Goal: Check status: Check status

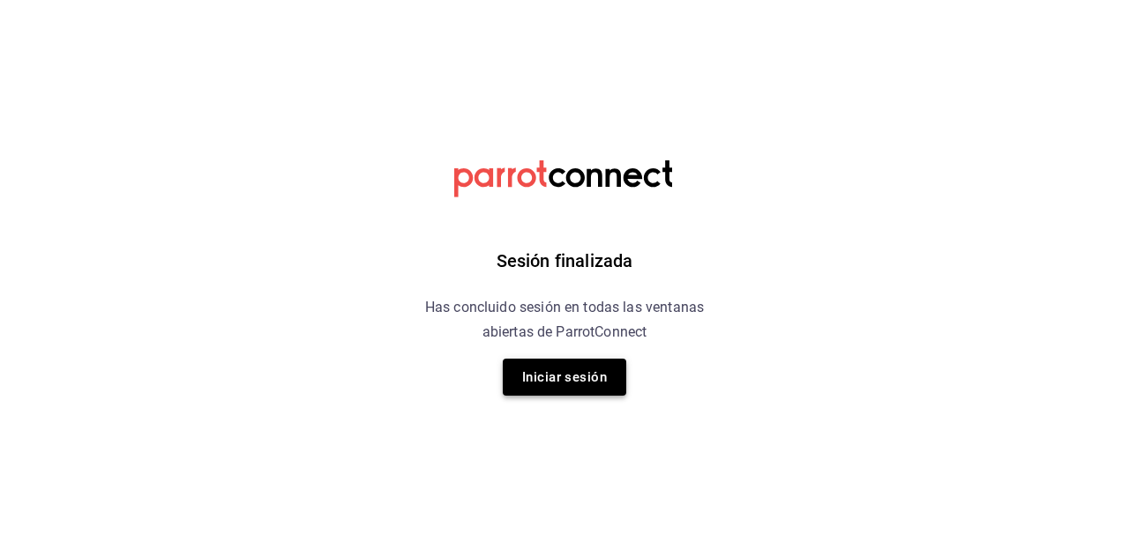
click at [573, 377] on button "Iniciar sesión" at bounding box center [564, 377] width 123 height 37
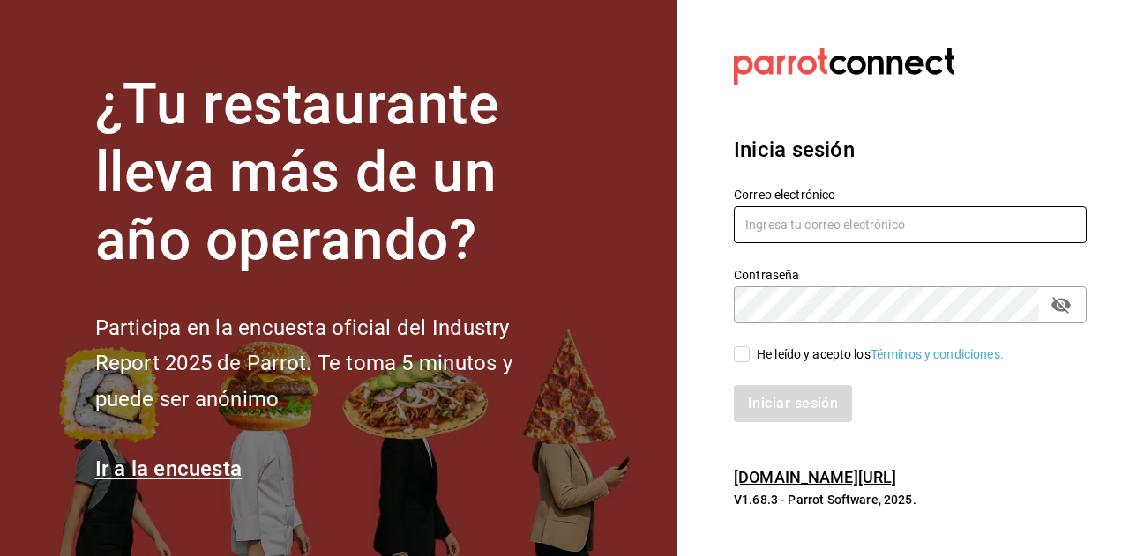
type input "[EMAIL_ADDRESS][DOMAIN_NAME]"
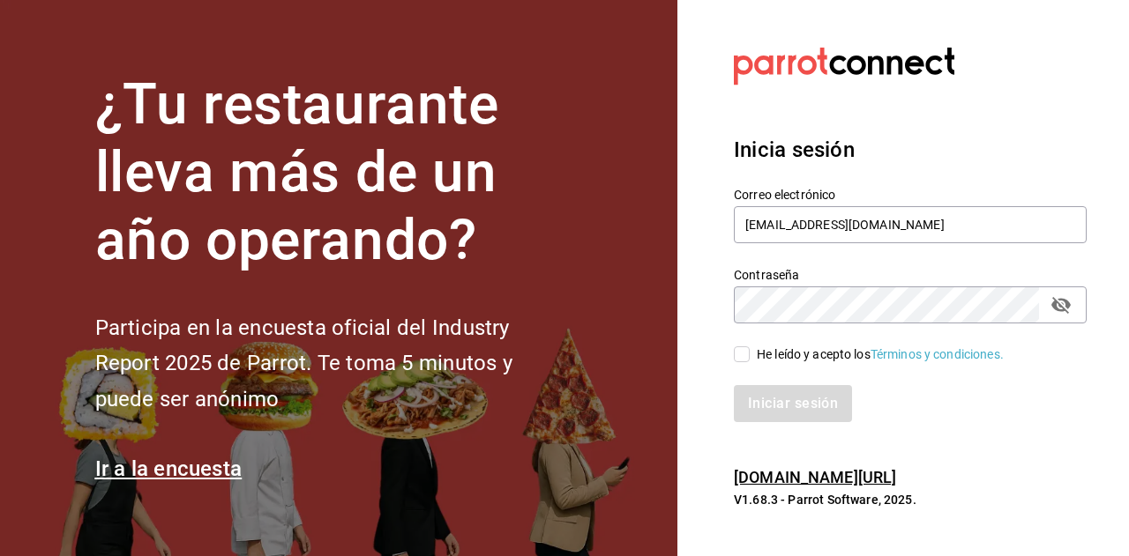
click at [755, 348] on span "He leído y acepto los Términos y condiciones." at bounding box center [877, 355] width 254 height 19
click at [750, 348] on input "He leído y acepto los Términos y condiciones." at bounding box center [742, 355] width 16 height 16
checkbox input "true"
click at [755, 420] on button "Iniciar sesión" at bounding box center [794, 403] width 120 height 37
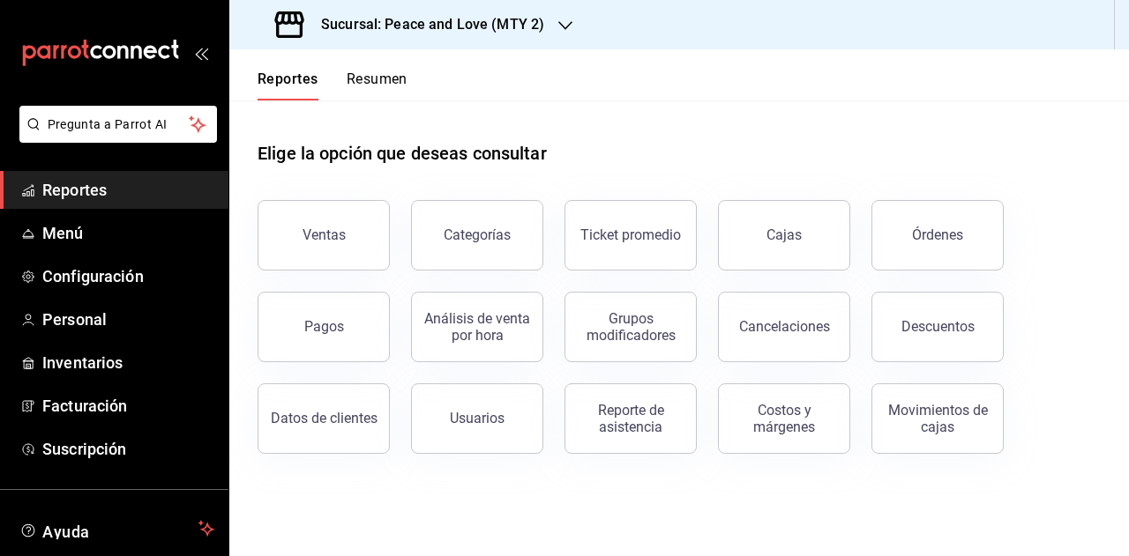
click at [377, 87] on button "Resumen" at bounding box center [377, 86] width 61 height 30
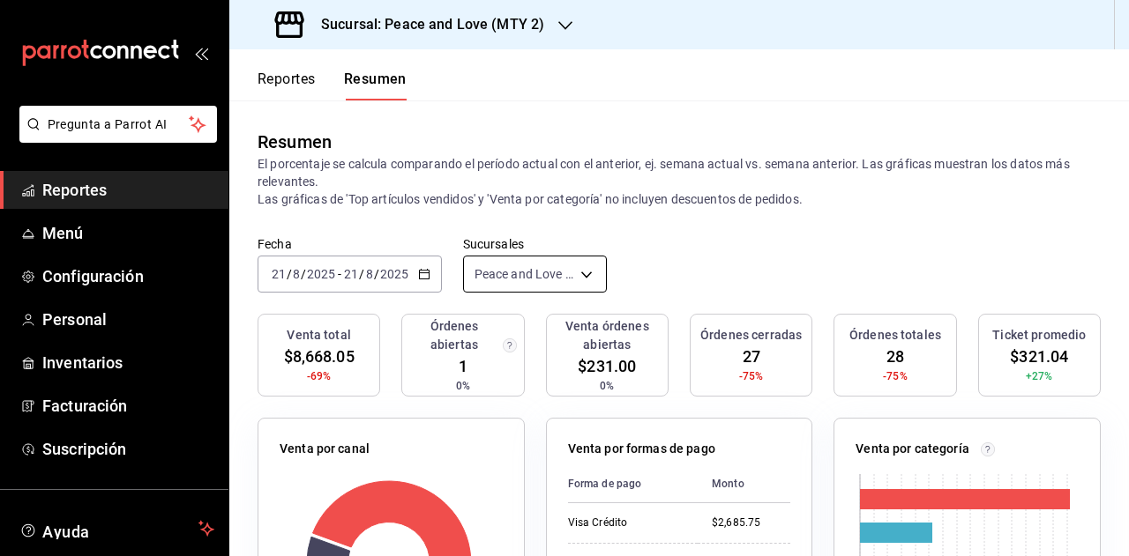
scroll to position [88, 0]
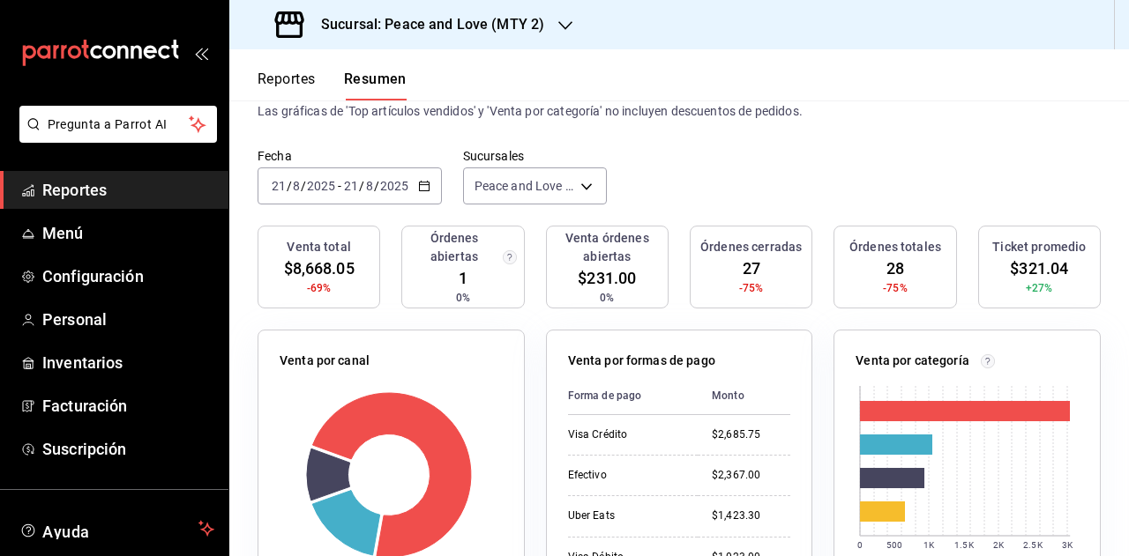
click at [504, 31] on h3 "Sucursal: Peace and Love (MTY 2)" at bounding box center [425, 24] width 237 height 21
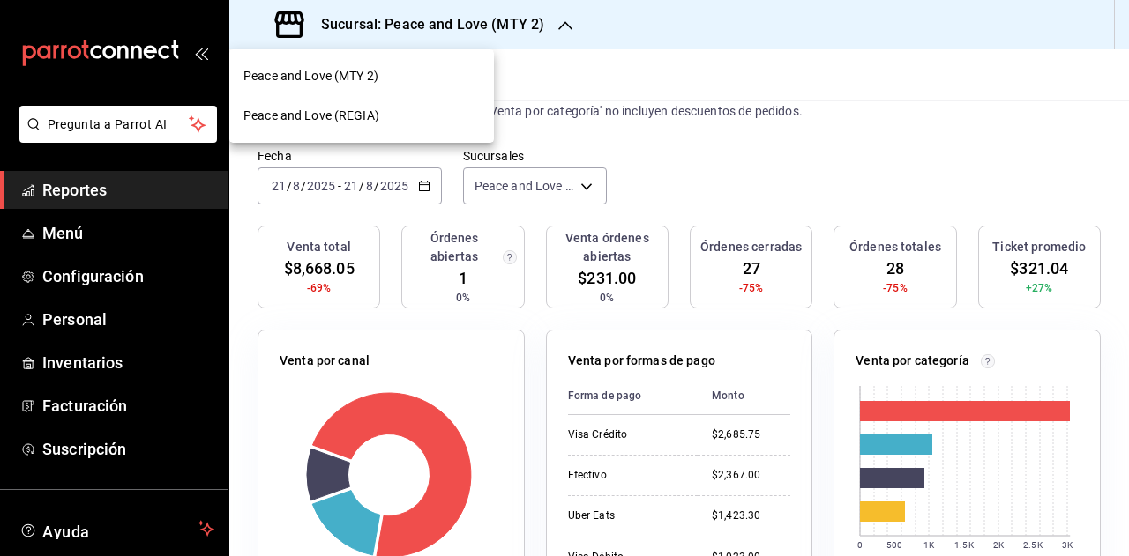
click at [387, 117] on div "Peace and Love (REGIA)" at bounding box center [361, 116] width 236 height 19
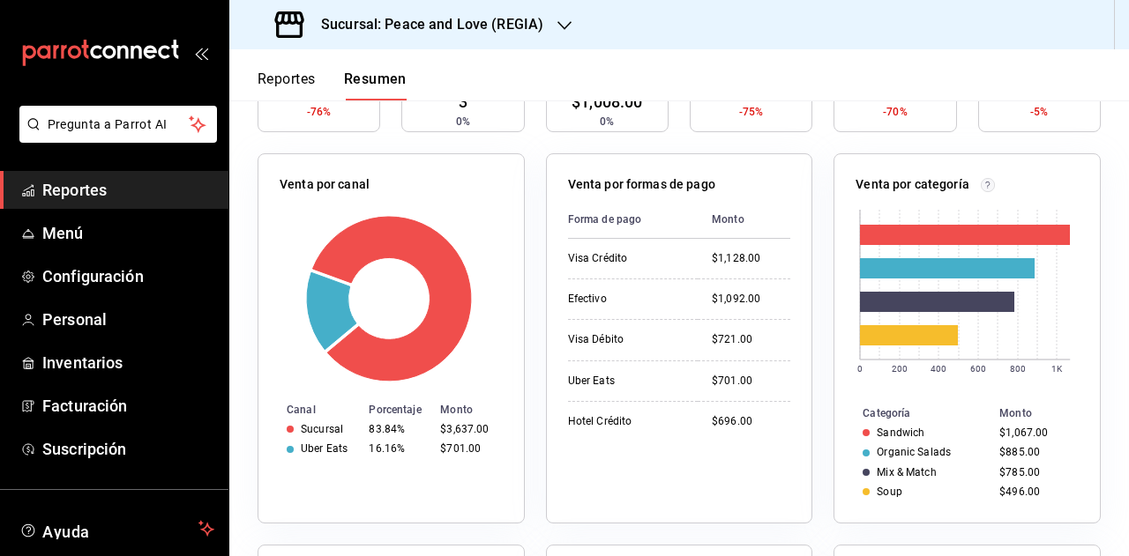
scroll to position [0, 0]
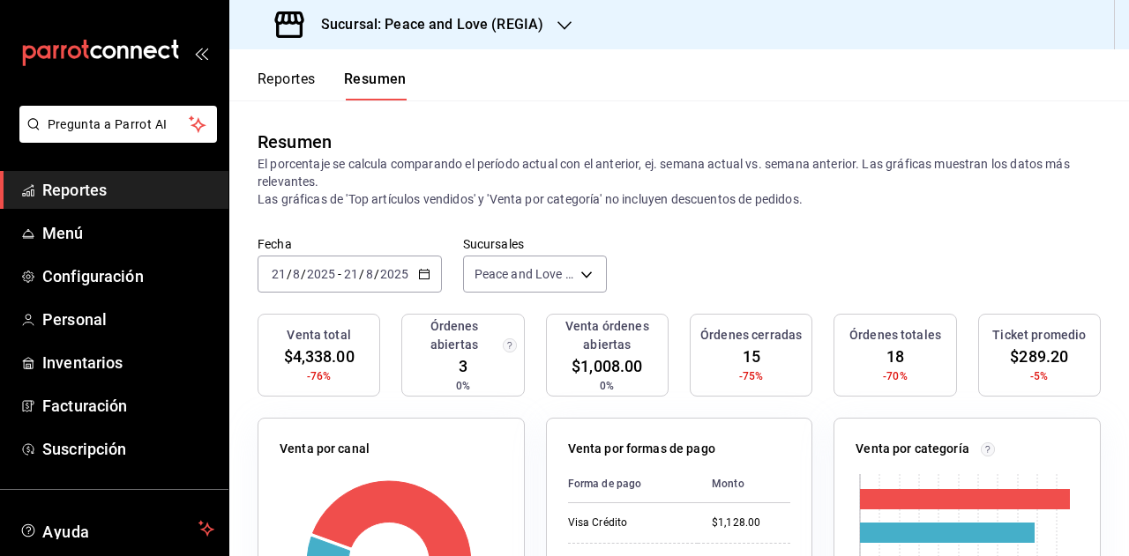
click at [425, 275] on icon "button" at bounding box center [424, 274] width 12 height 12
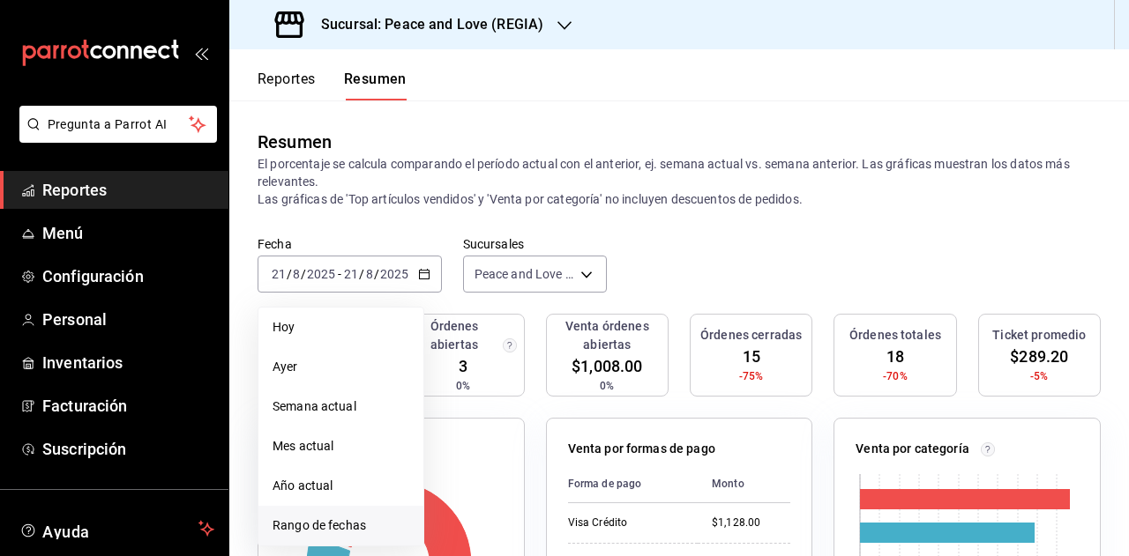
click at [363, 527] on span "Rango de fechas" at bounding box center [340, 526] width 137 height 19
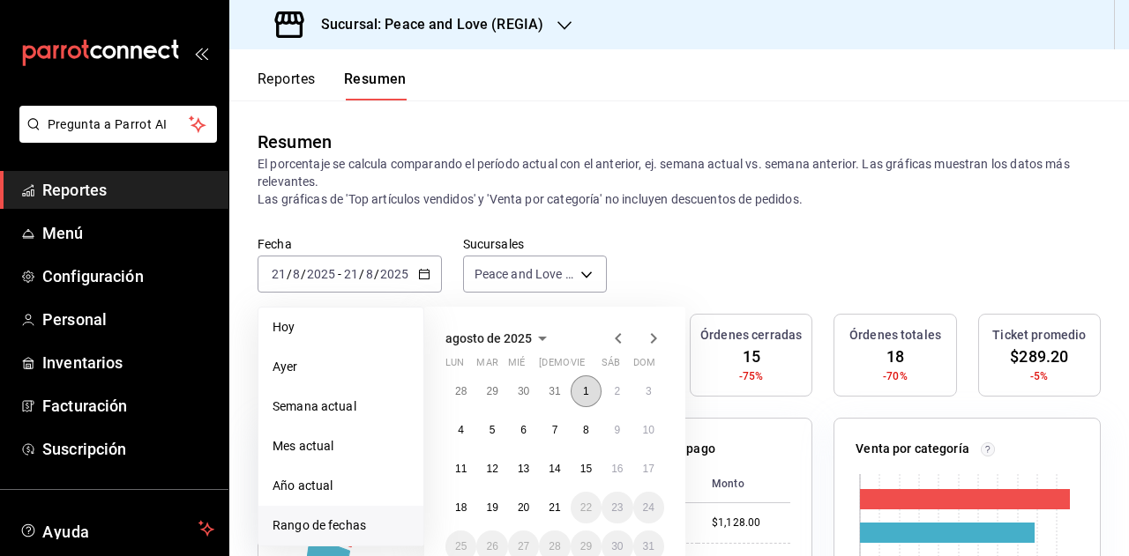
click at [586, 397] on abbr "1" at bounding box center [586, 391] width 6 height 12
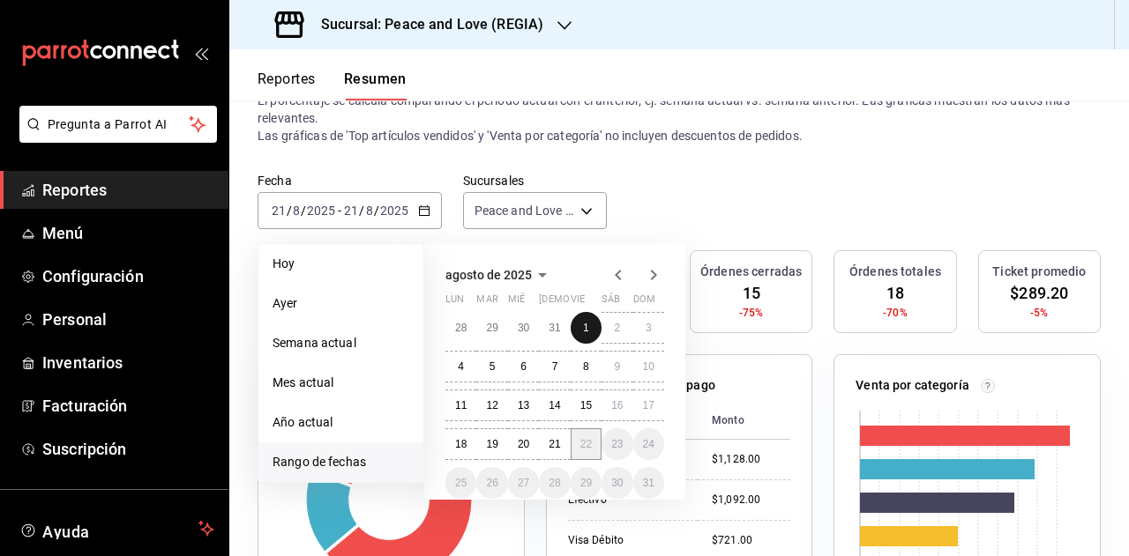
scroll to position [88, 0]
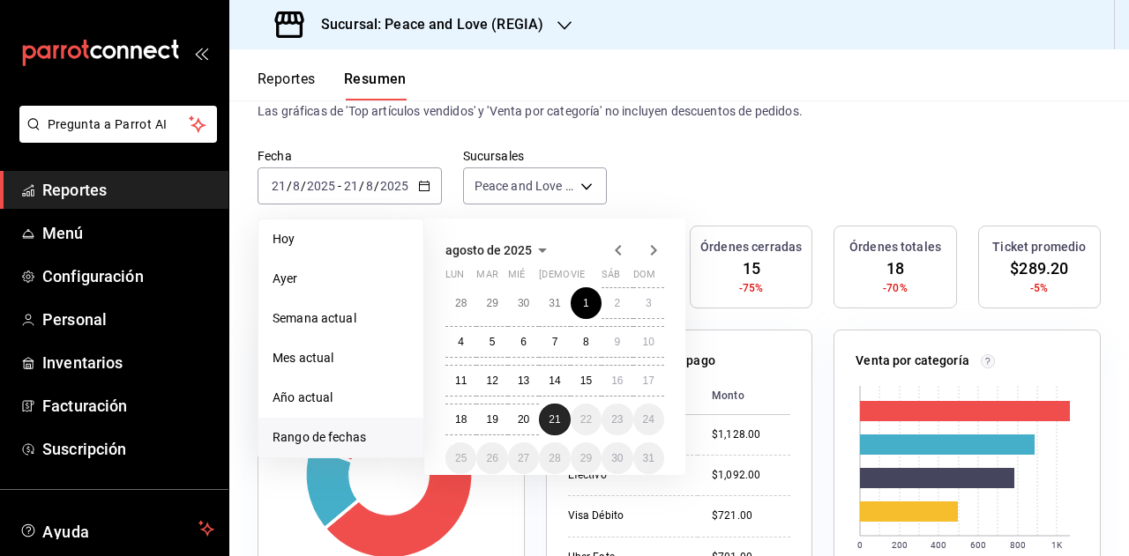
click at [556, 424] on abbr "21" at bounding box center [553, 420] width 11 height 12
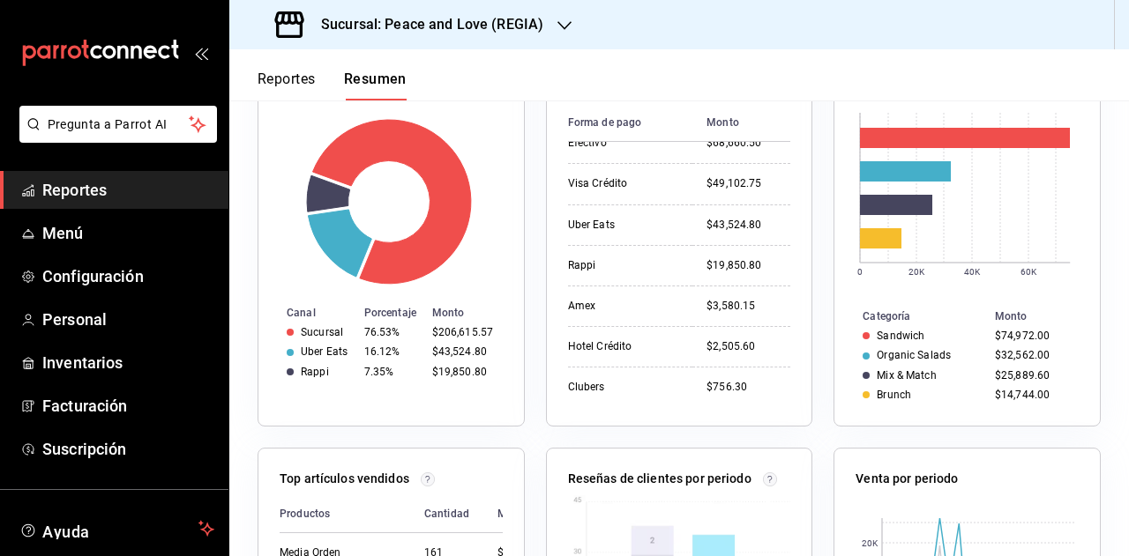
scroll to position [386, 0]
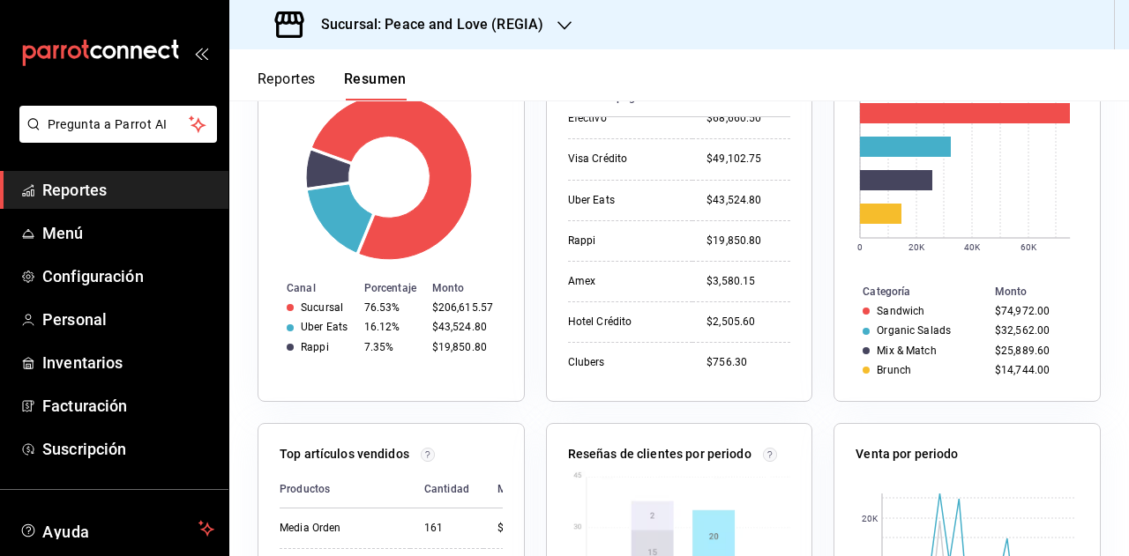
click at [742, 66] on header "Reportes Resumen" at bounding box center [678, 74] width 899 height 51
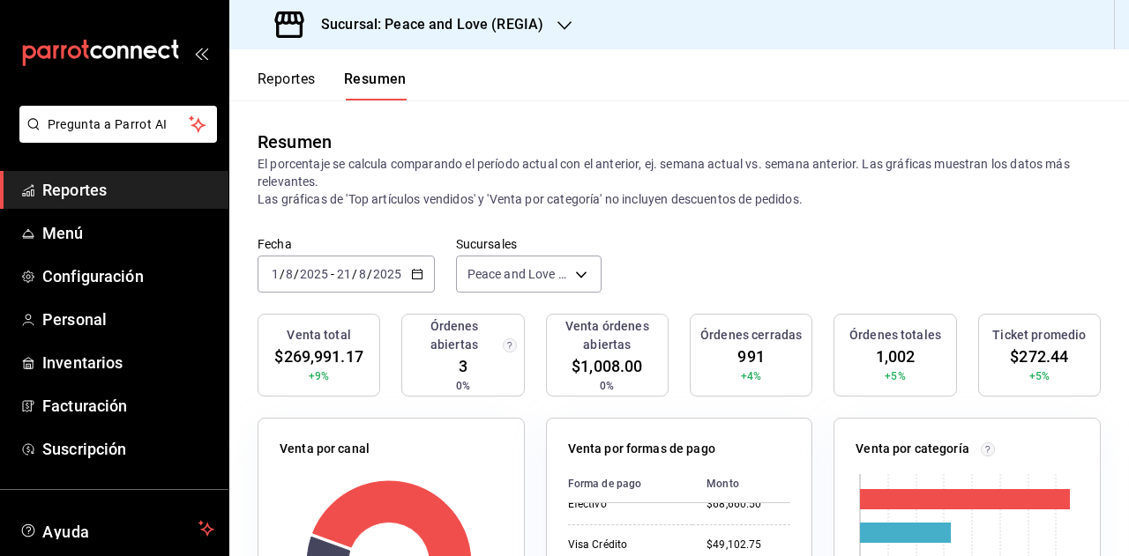
scroll to position [88, 0]
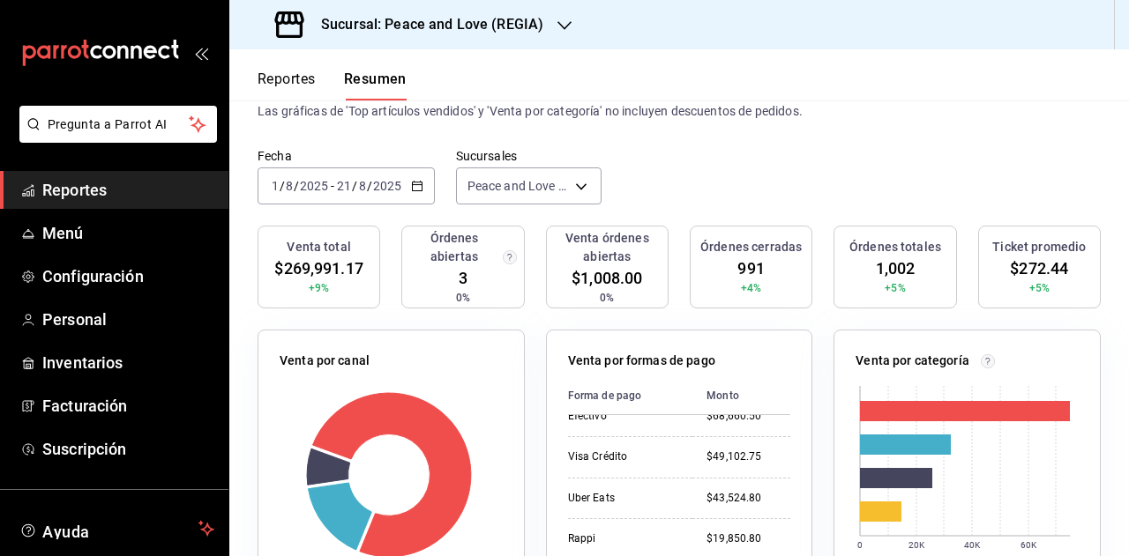
click at [416, 184] on icon "button" at bounding box center [417, 186] width 12 height 12
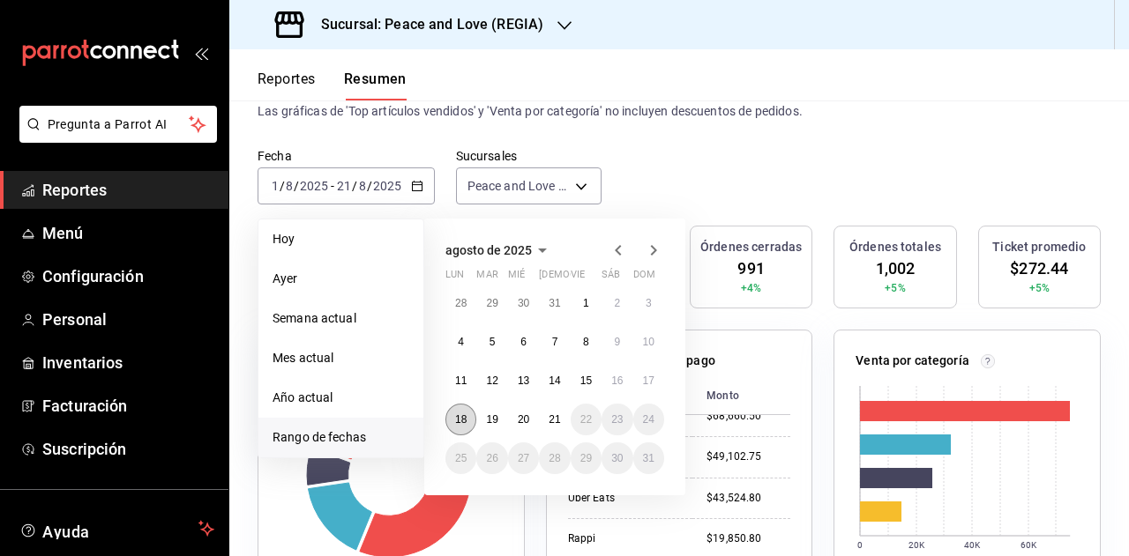
click at [467, 422] on button "18" at bounding box center [460, 420] width 31 height 32
click at [689, 170] on div "Fecha [DATE] [DATE] - [DATE] [DATE] [PERSON_NAME] Semana actual Mes actual Año …" at bounding box center [678, 187] width 899 height 78
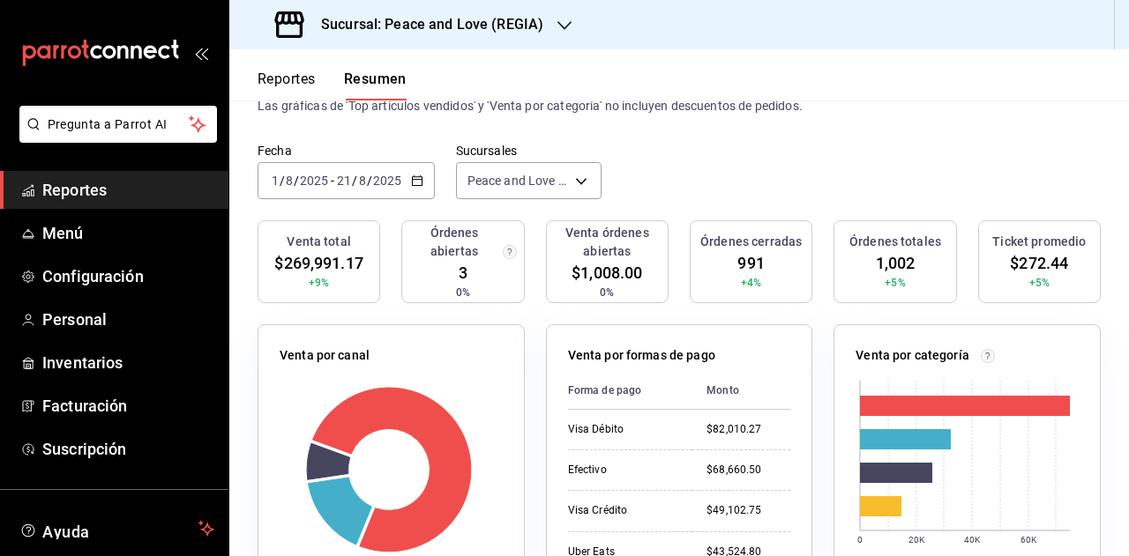
scroll to position [0, 0]
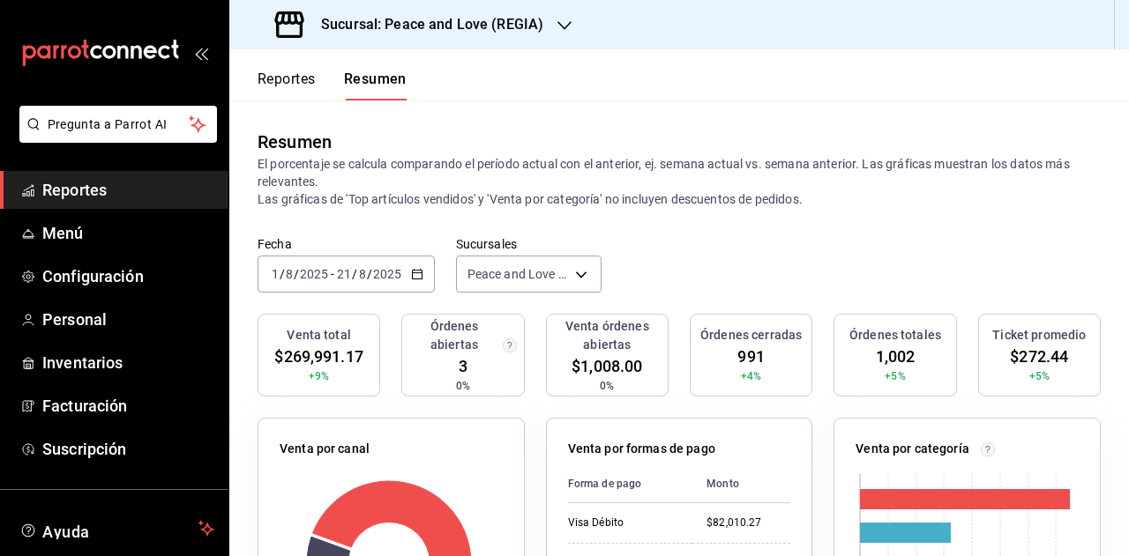
click at [383, 267] on input "2025" at bounding box center [387, 274] width 30 height 14
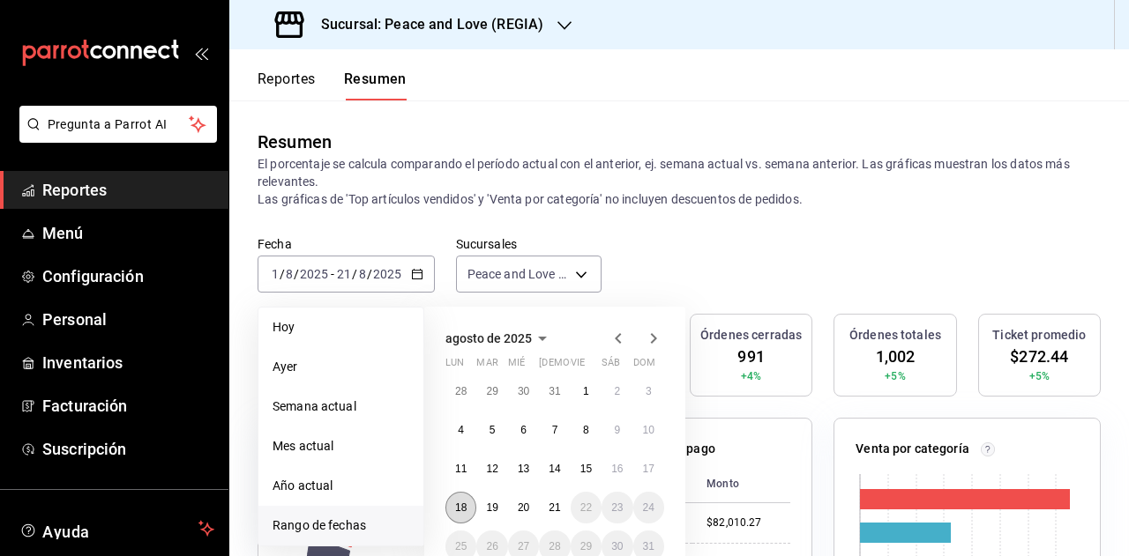
click at [460, 504] on abbr "18" at bounding box center [460, 508] width 11 height 12
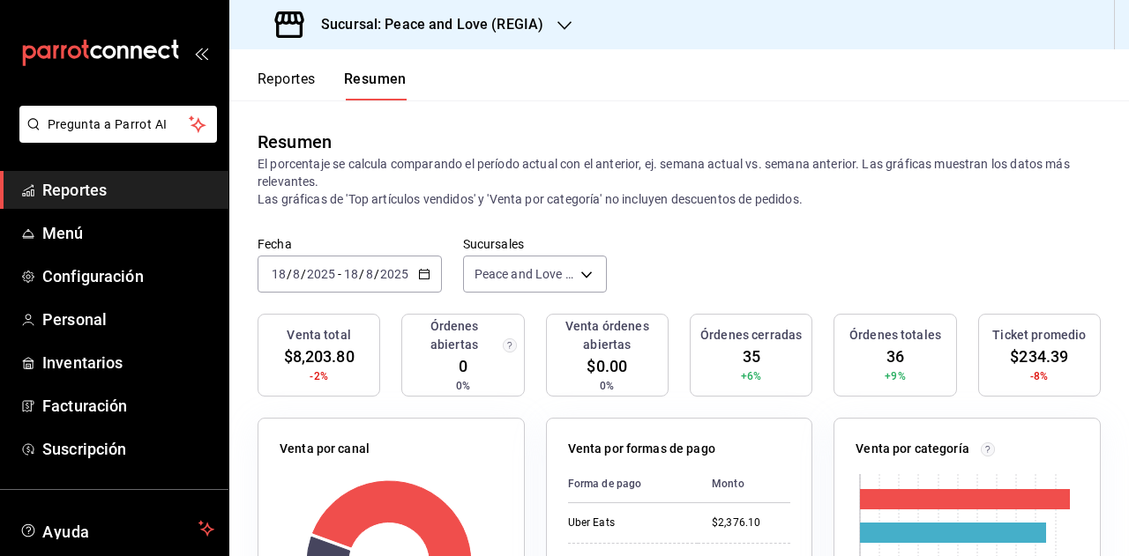
click at [411, 272] on div "[DATE] [DATE] - [DATE] [DATE]" at bounding box center [349, 274] width 184 height 37
click at [421, 276] on icon "button" at bounding box center [424, 274] width 12 height 12
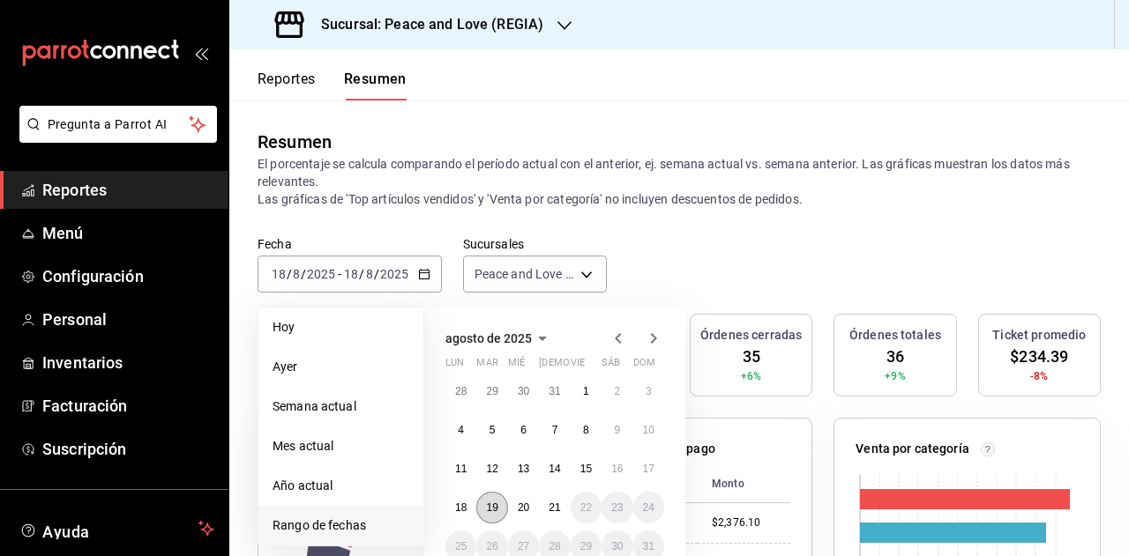
click at [489, 509] on abbr "19" at bounding box center [491, 508] width 11 height 12
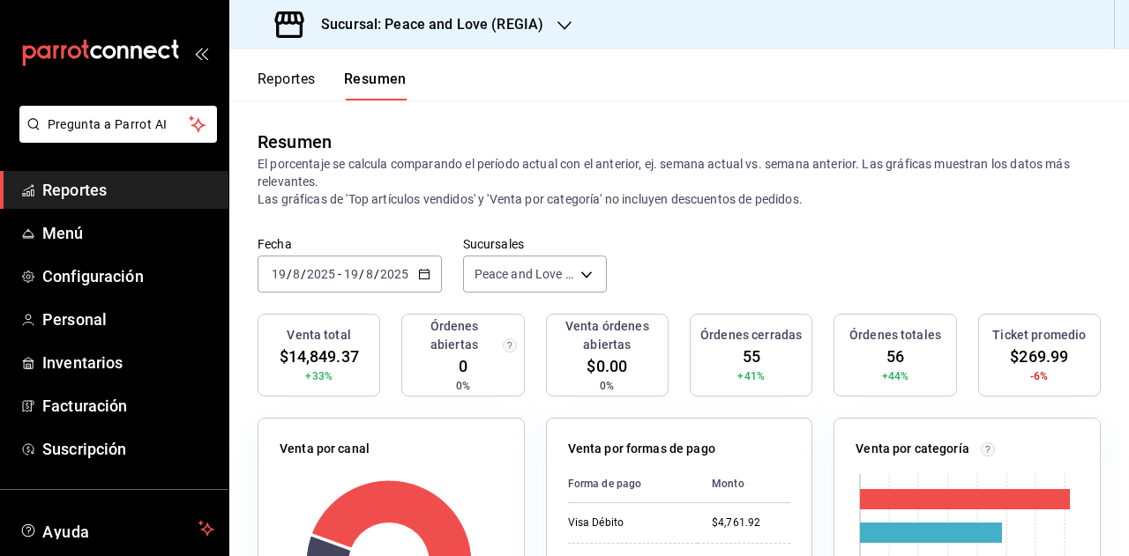
click at [422, 271] on \(Stroke\) "button" at bounding box center [424, 275] width 11 height 10
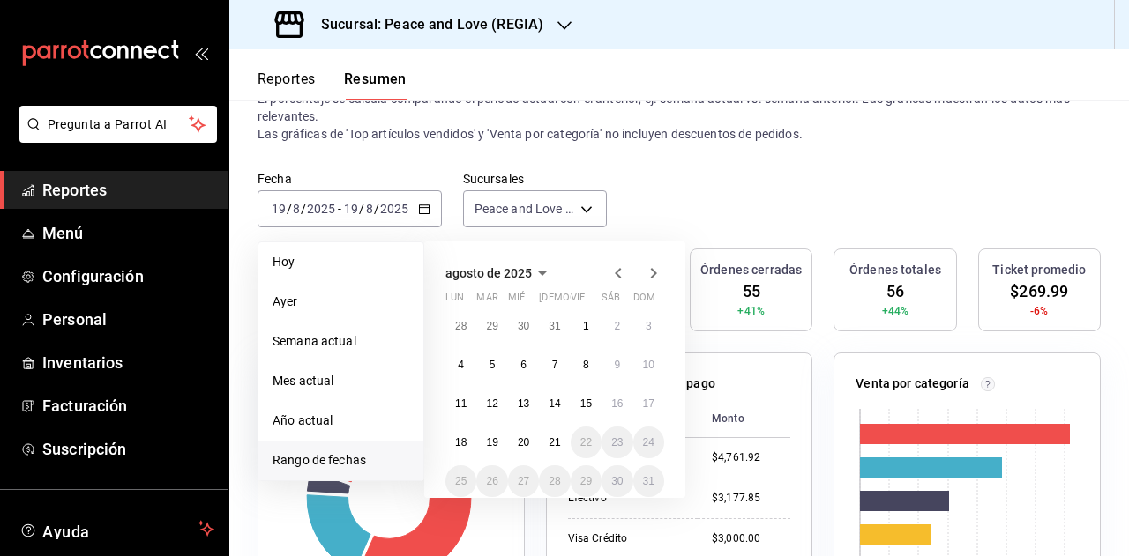
scroll to position [176, 0]
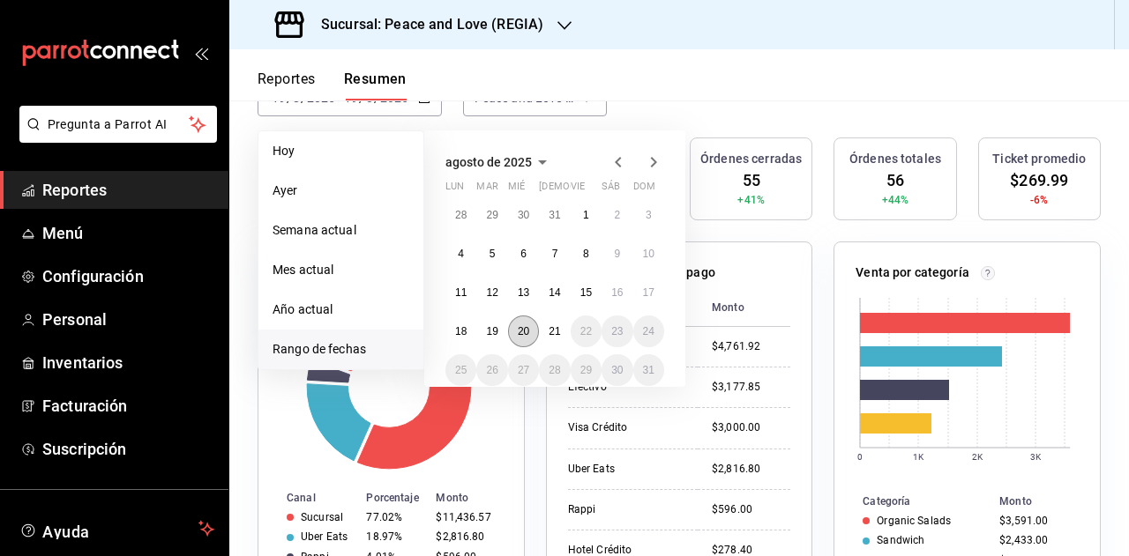
click at [532, 334] on button "20" at bounding box center [523, 332] width 31 height 32
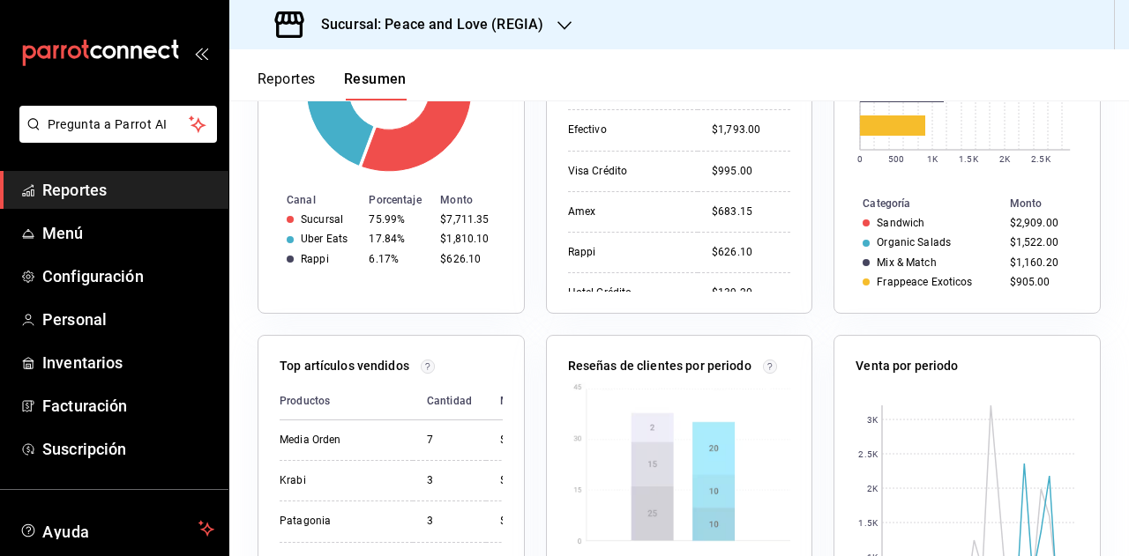
scroll to position [19, 0]
